Goal: Task Accomplishment & Management: Complete application form

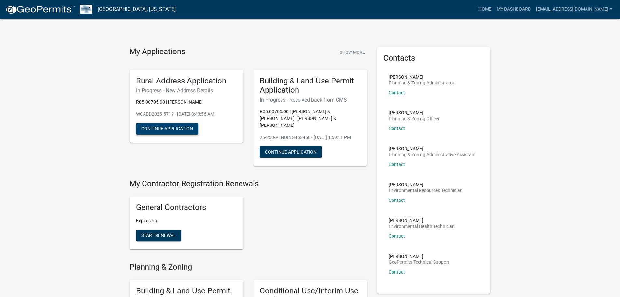
click at [187, 130] on button "Continue Application" at bounding box center [167, 129] width 62 height 12
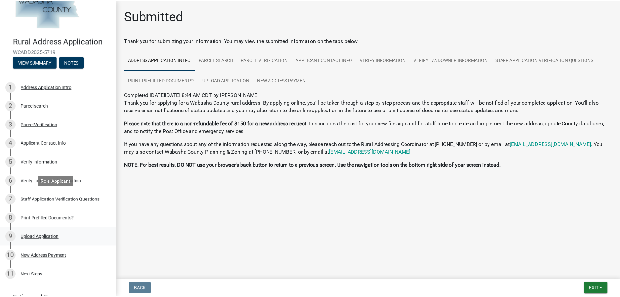
scroll to position [74, 0]
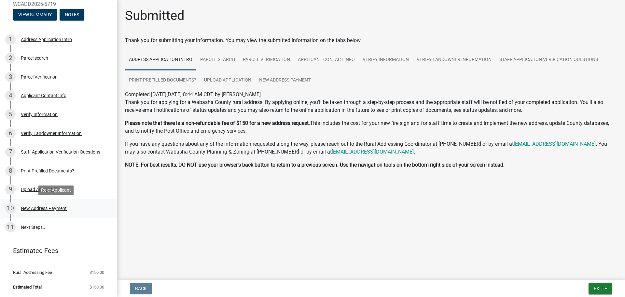
click at [56, 209] on div "New Address Payment" at bounding box center [44, 208] width 46 height 5
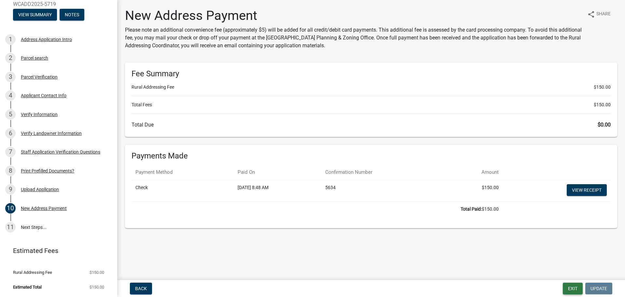
click at [573, 287] on button "Exit" at bounding box center [573, 288] width 20 height 12
